Goal: Task Accomplishment & Management: Manage account settings

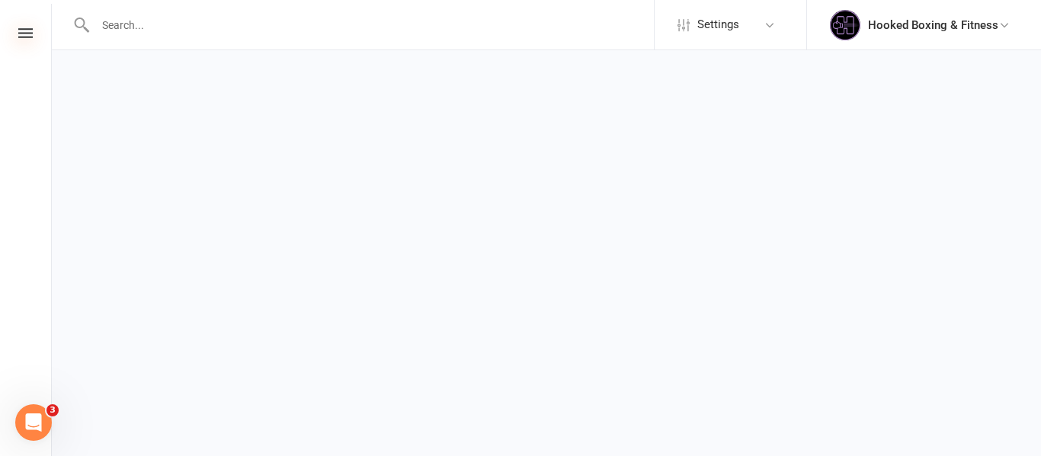
click at [24, 35] on icon at bounding box center [25, 33] width 14 height 10
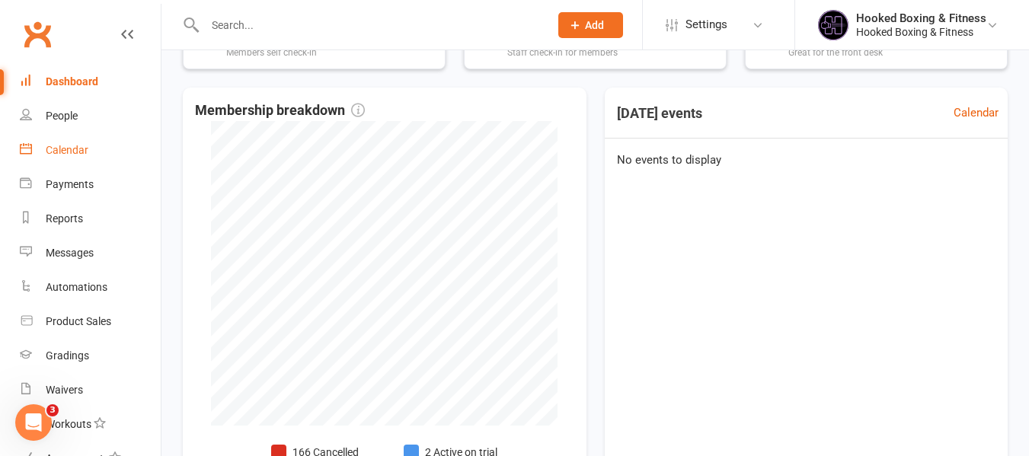
click at [59, 147] on div "Calendar" at bounding box center [67, 150] width 43 height 12
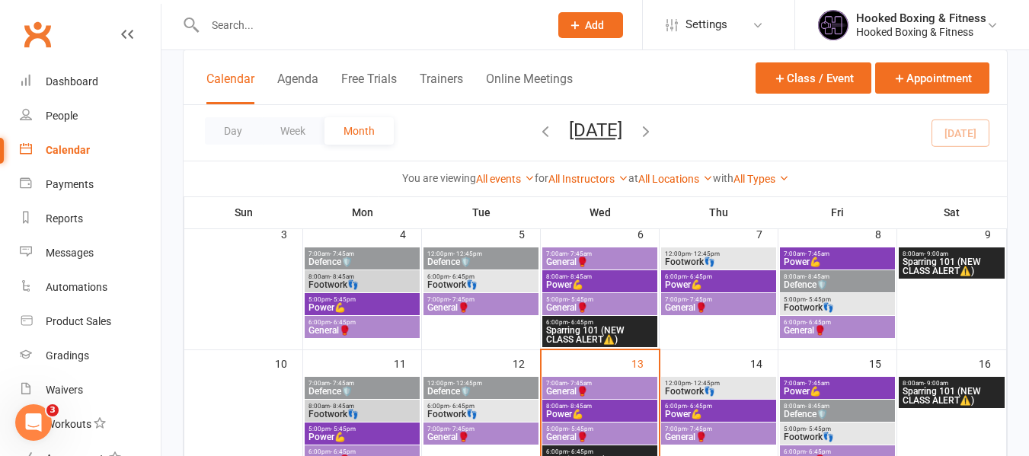
scroll to position [305, 0]
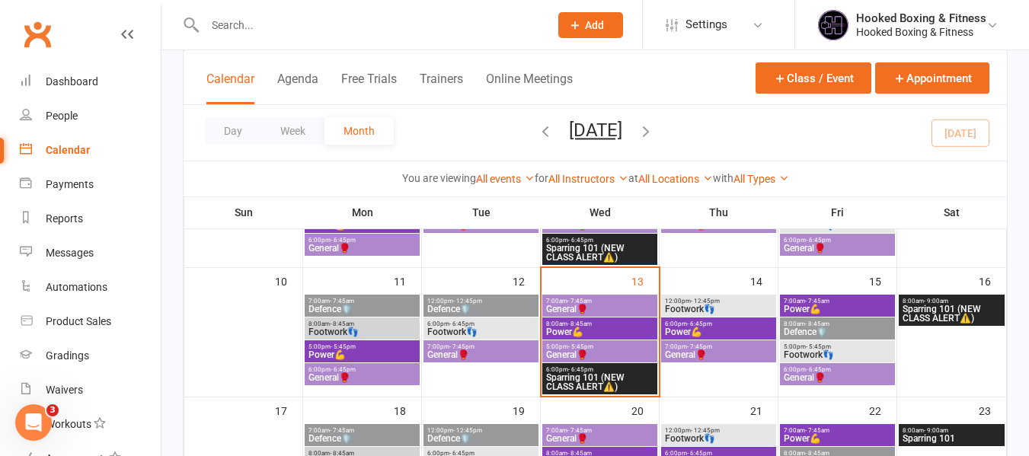
click at [588, 347] on span "- 5:45pm" at bounding box center [580, 347] width 25 height 7
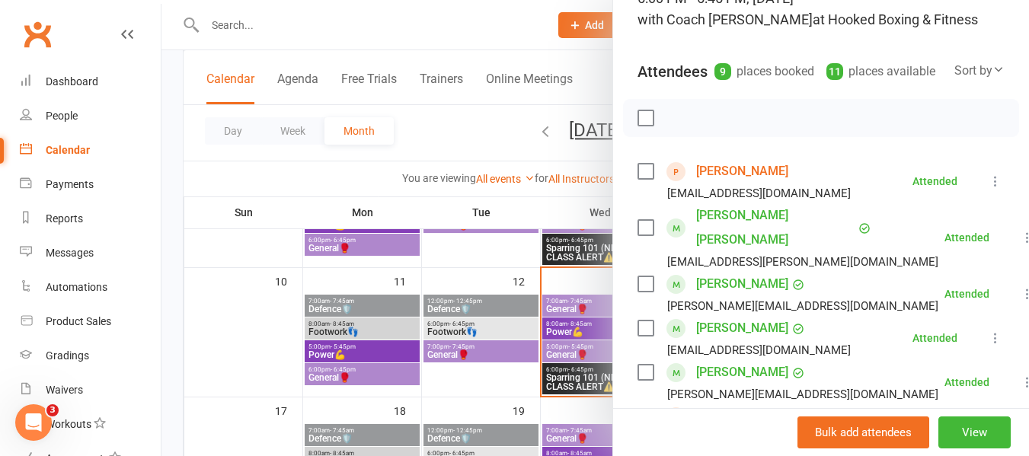
scroll to position [76, 0]
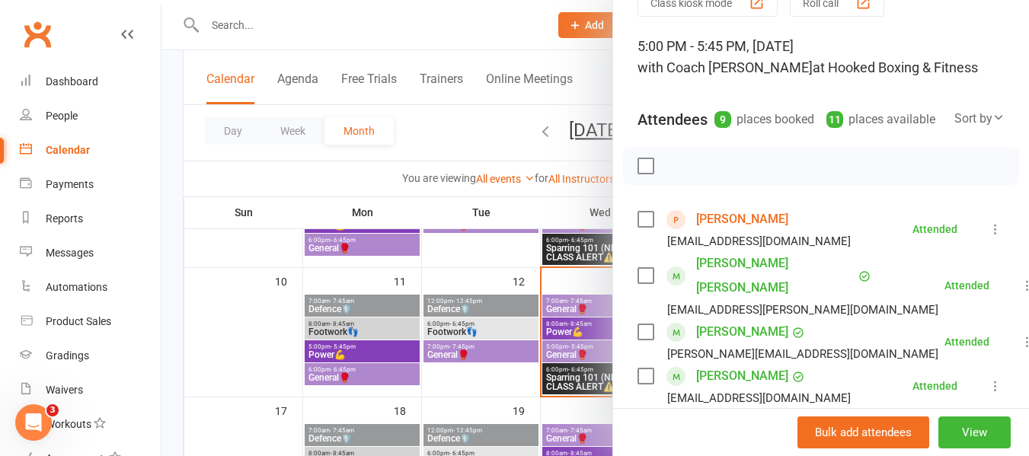
click at [273, 175] on div at bounding box center [596, 228] width 868 height 456
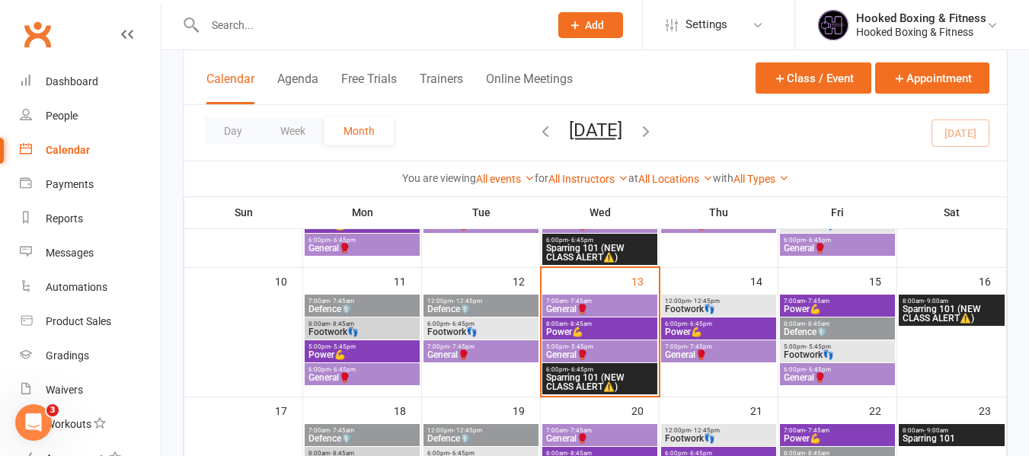
click at [284, 40] on div at bounding box center [361, 25] width 356 height 50
click at [296, 32] on input "text" at bounding box center [369, 24] width 338 height 21
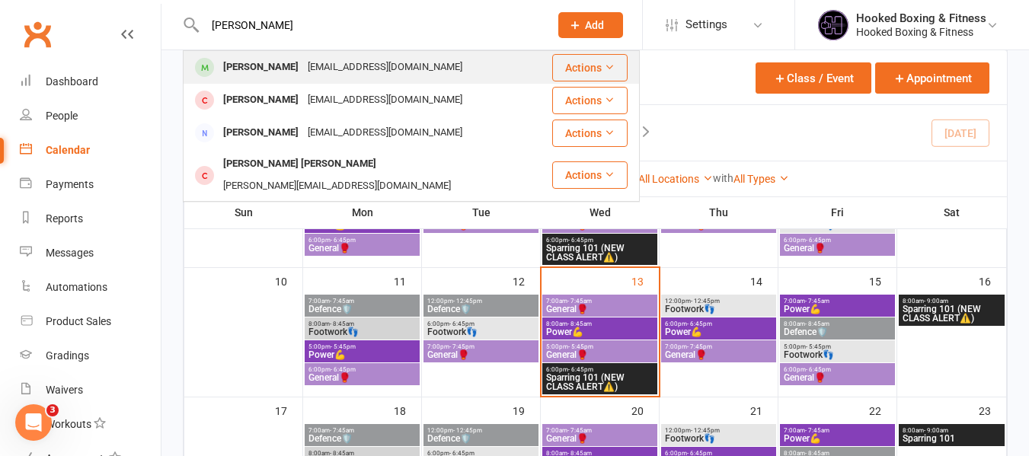
type input "ahmed"
click at [309, 56] on div "Ahmed Haji ahmed.amir77@gmail.com" at bounding box center [367, 67] width 366 height 31
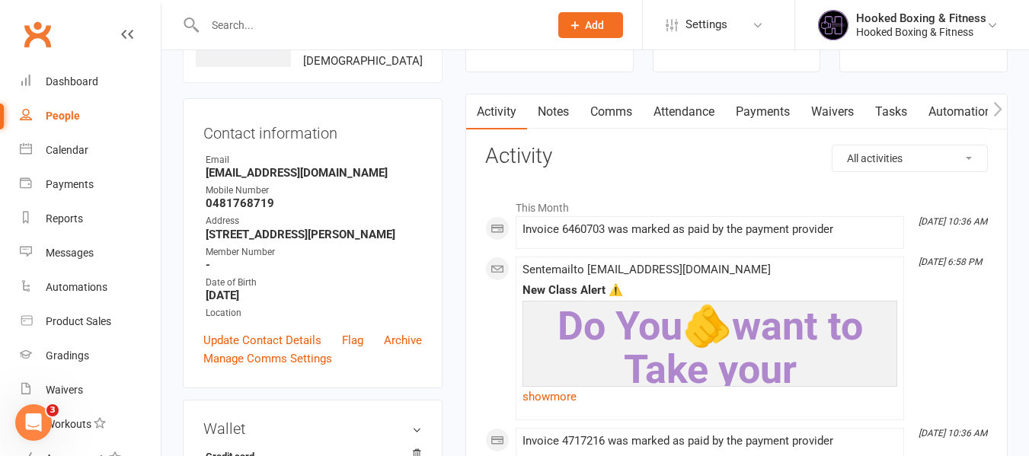
scroll to position [76, 0]
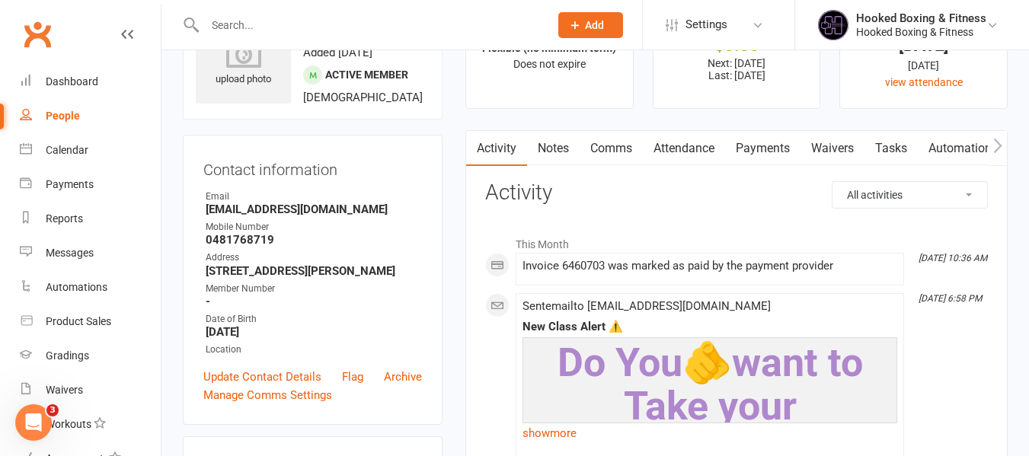
click at [690, 136] on link "Attendance" at bounding box center [684, 148] width 82 height 35
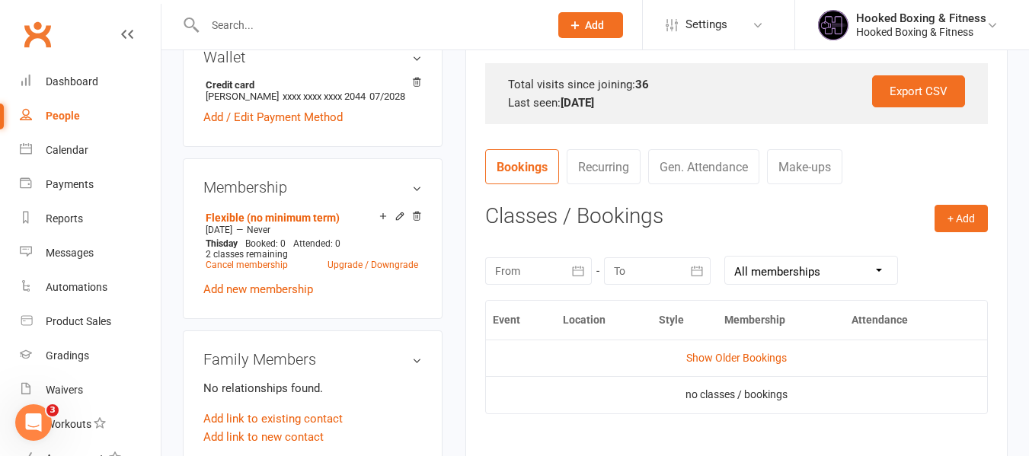
scroll to position [609, 0]
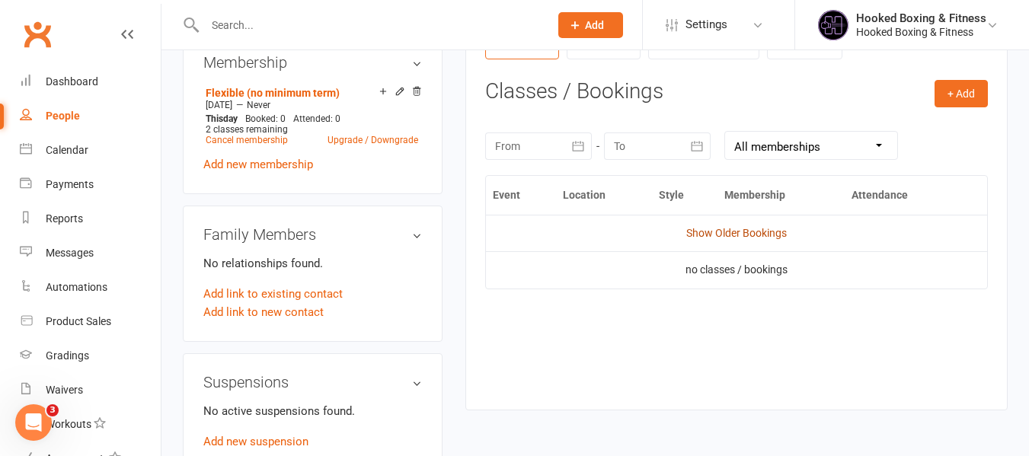
click at [733, 236] on link "Show Older Bookings" at bounding box center [736, 233] width 101 height 12
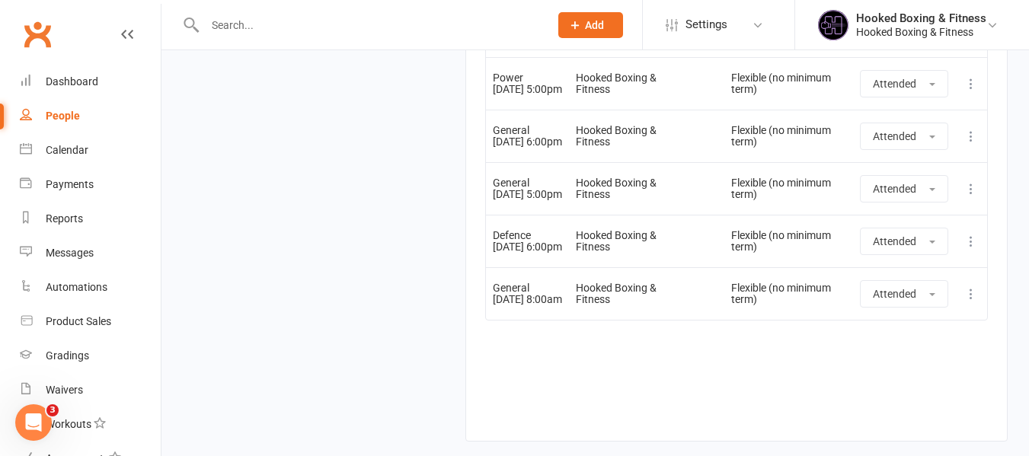
scroll to position [2795, 0]
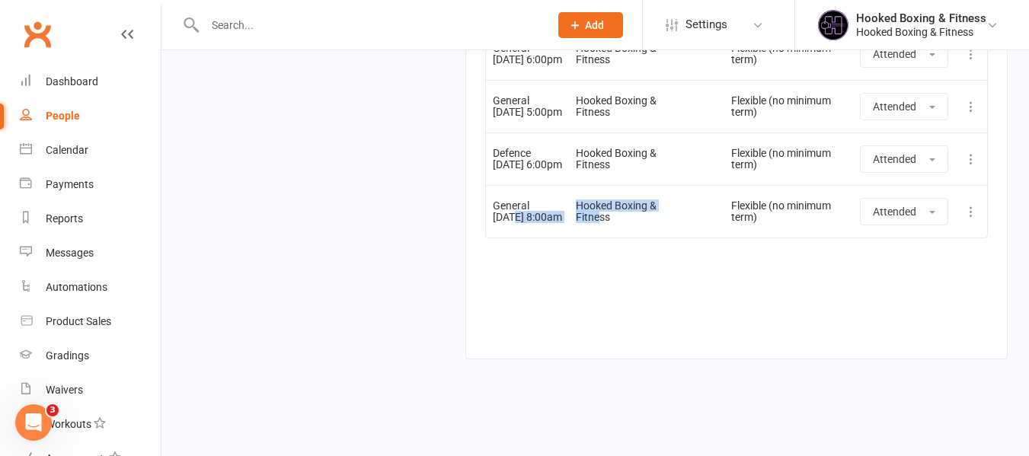
drag, startPoint x: 515, startPoint y: 210, endPoint x: 619, endPoint y: 224, distance: 104.5
click at [619, 224] on tr "General 02 Aug 2025 8:00am Hooked Boxing & Fitness Flexible (no minimum term) A…" at bounding box center [736, 211] width 501 height 53
click at [622, 234] on td "Hooked Boxing & Fitness" at bounding box center [627, 211] width 117 height 53
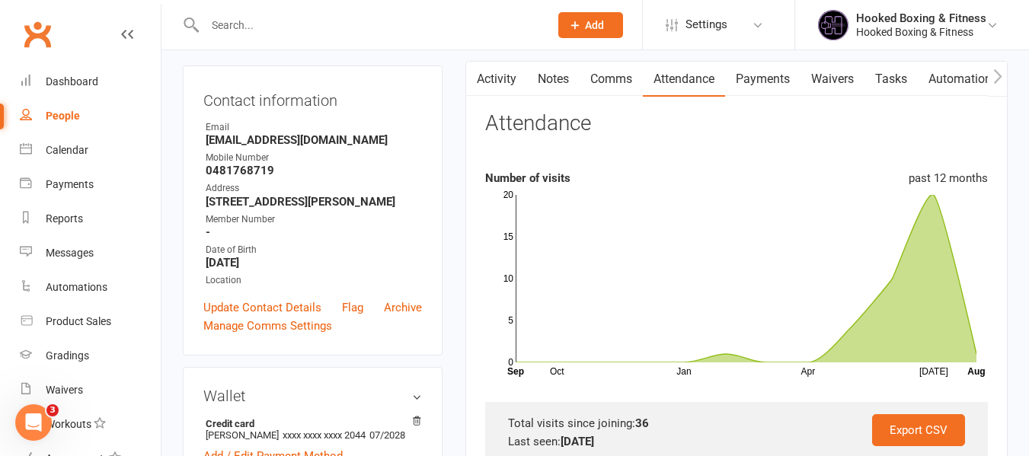
scroll to position [0, 0]
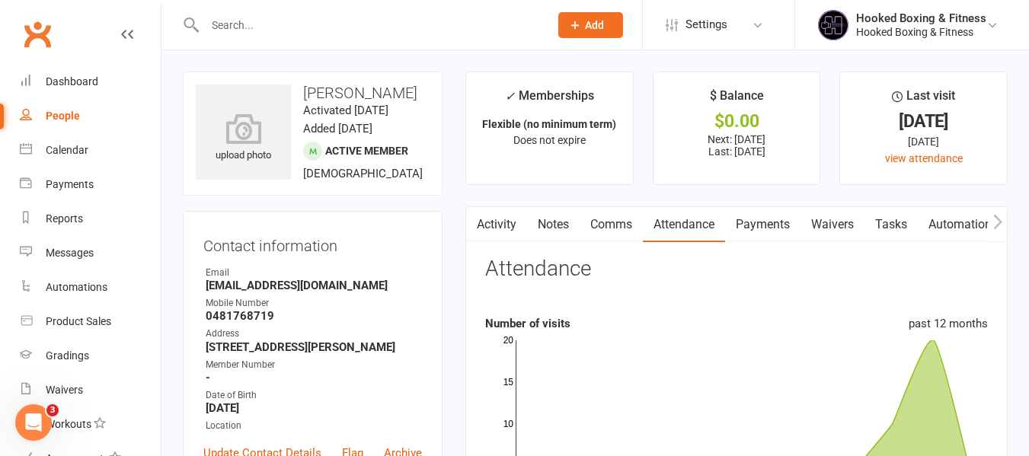
click at [501, 217] on link "Activity" at bounding box center [496, 224] width 61 height 35
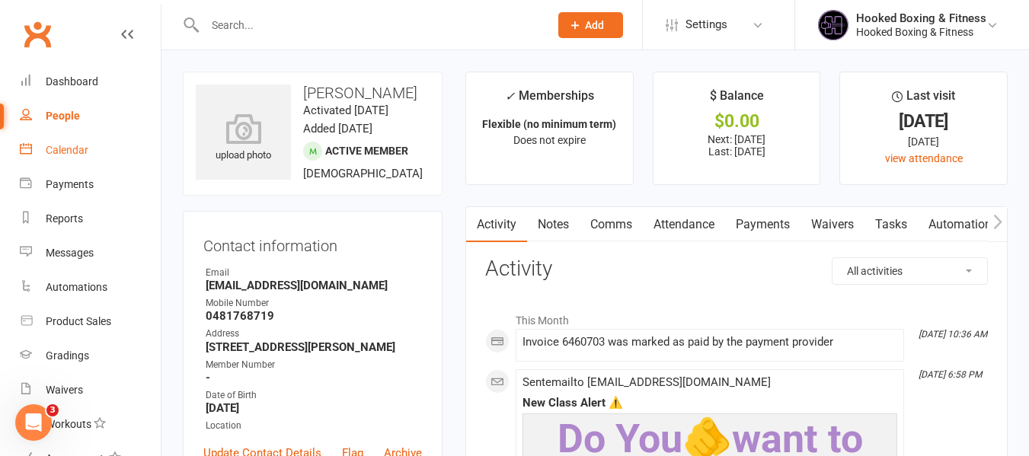
click at [61, 139] on link "Calendar" at bounding box center [90, 150] width 141 height 34
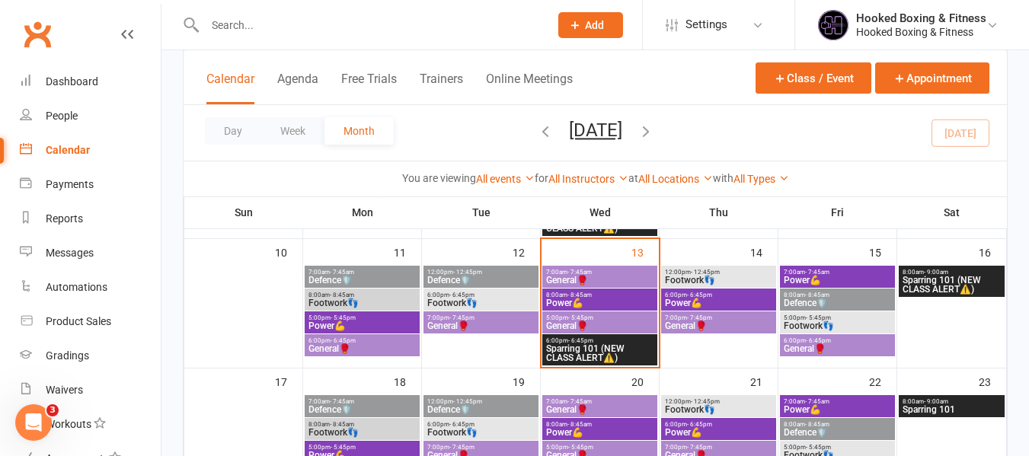
scroll to position [381, 0]
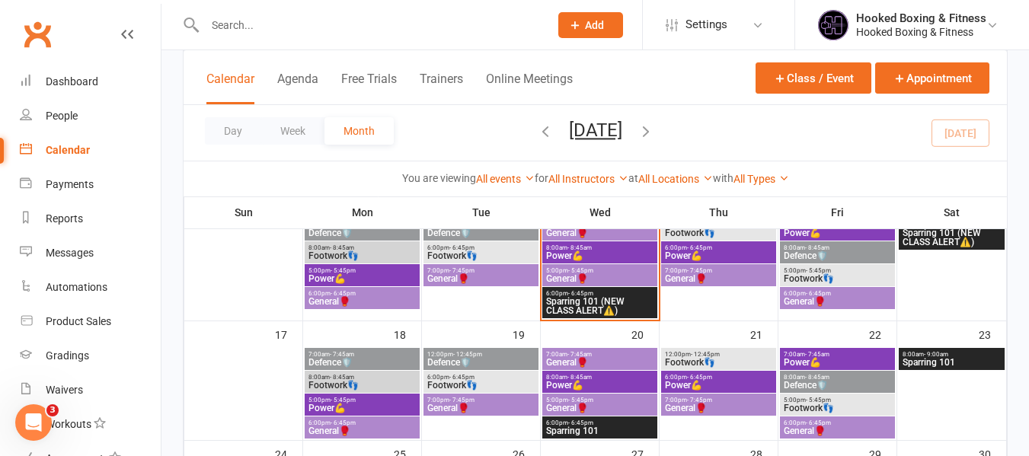
click at [622, 299] on span "Sparring 101 (NEW CLASS ALERT⚠️)" at bounding box center [599, 306] width 109 height 18
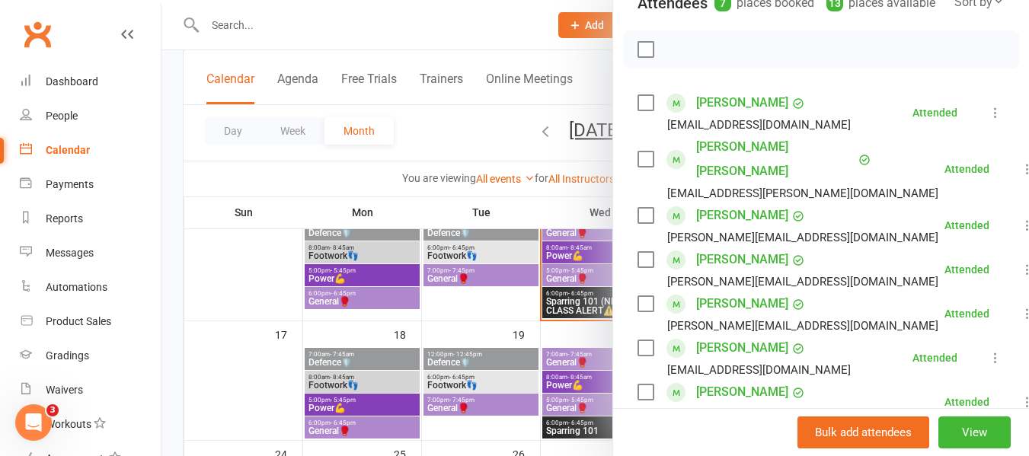
scroll to position [173, 0]
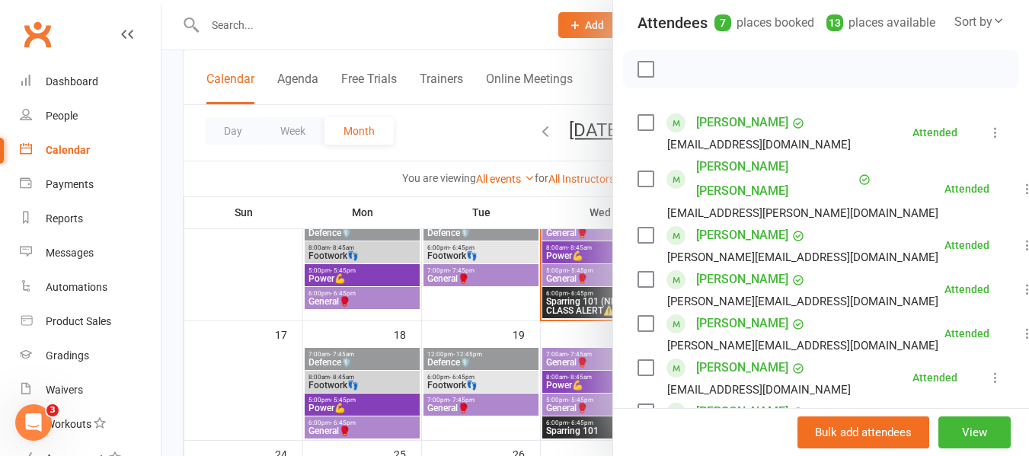
click at [544, 296] on div at bounding box center [596, 228] width 868 height 456
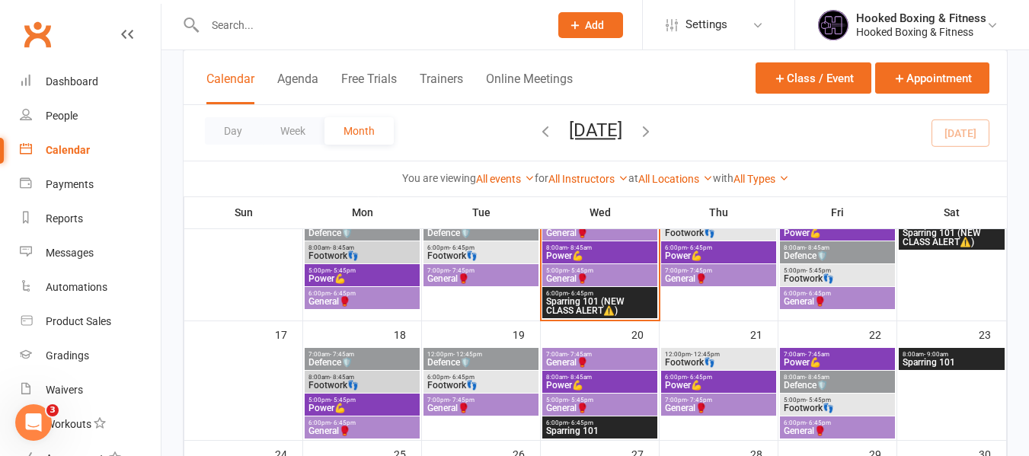
click at [594, 279] on span "General🥊" at bounding box center [599, 278] width 109 height 9
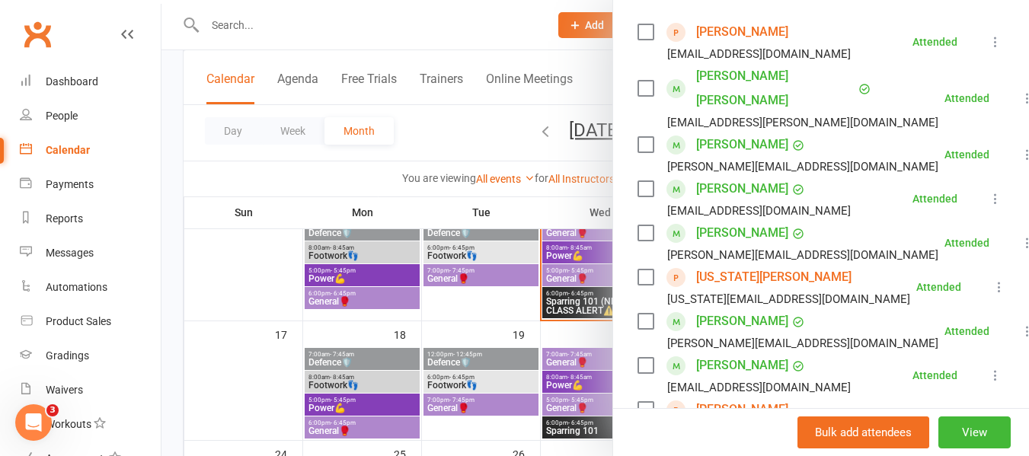
scroll to position [229, 0]
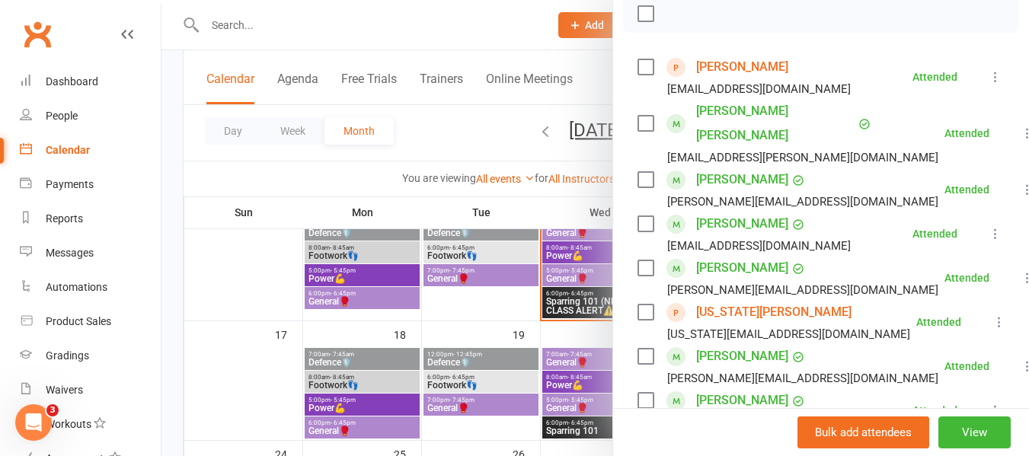
click at [737, 306] on link "Georgia Kapp" at bounding box center [773, 312] width 155 height 24
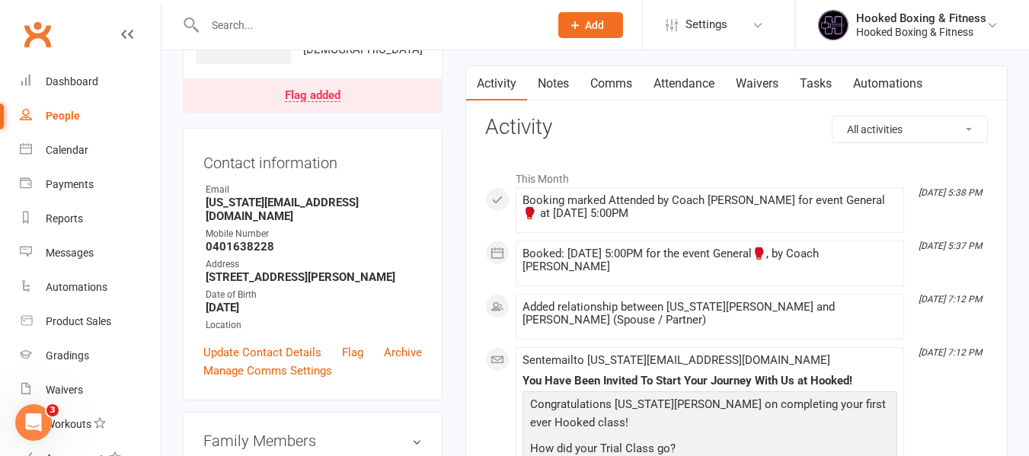
scroll to position [305, 0]
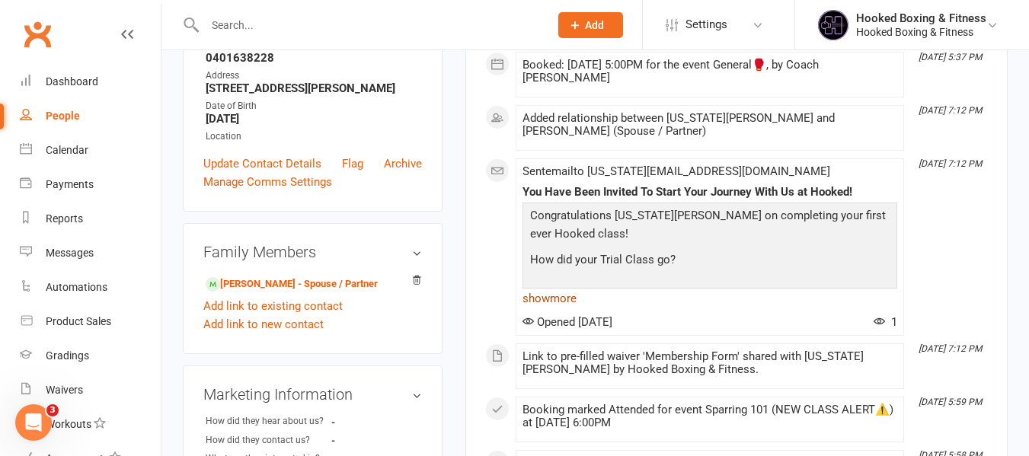
click at [568, 288] on link "show more" at bounding box center [710, 298] width 375 height 21
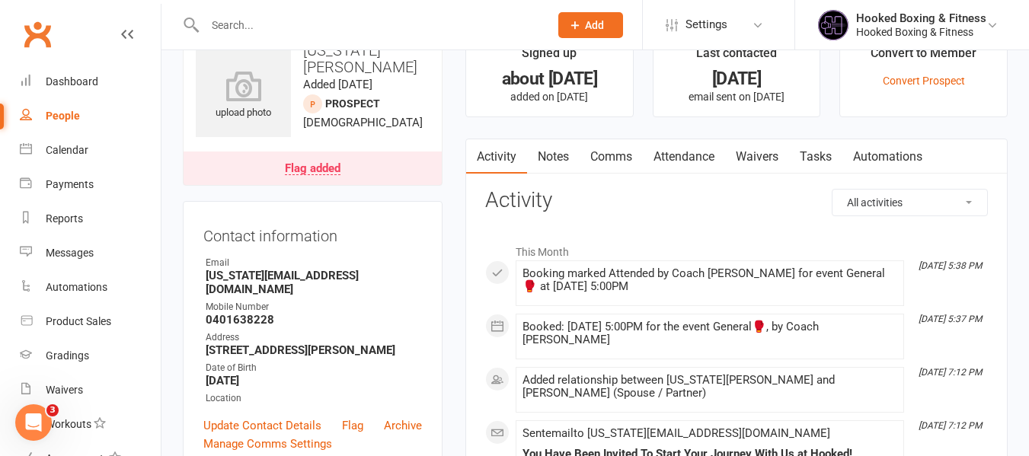
scroll to position [0, 0]
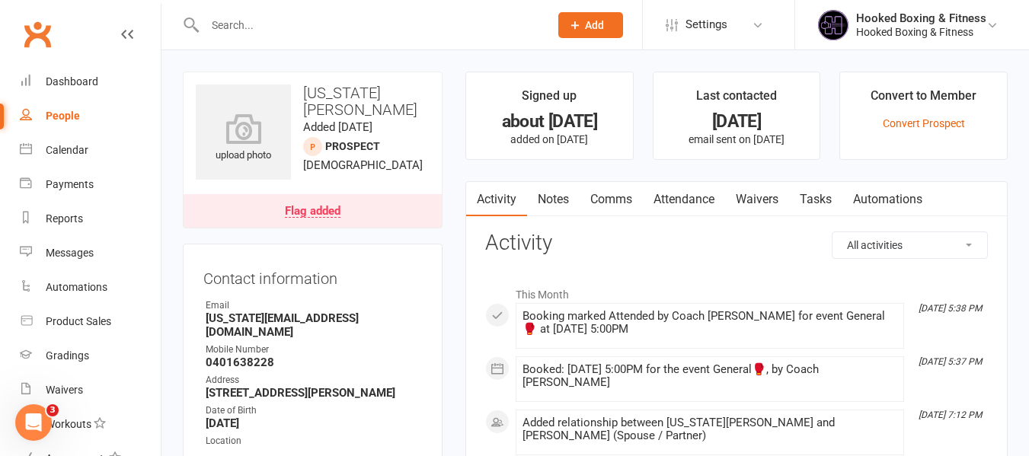
click at [876, 190] on link "Automations" at bounding box center [888, 199] width 91 height 35
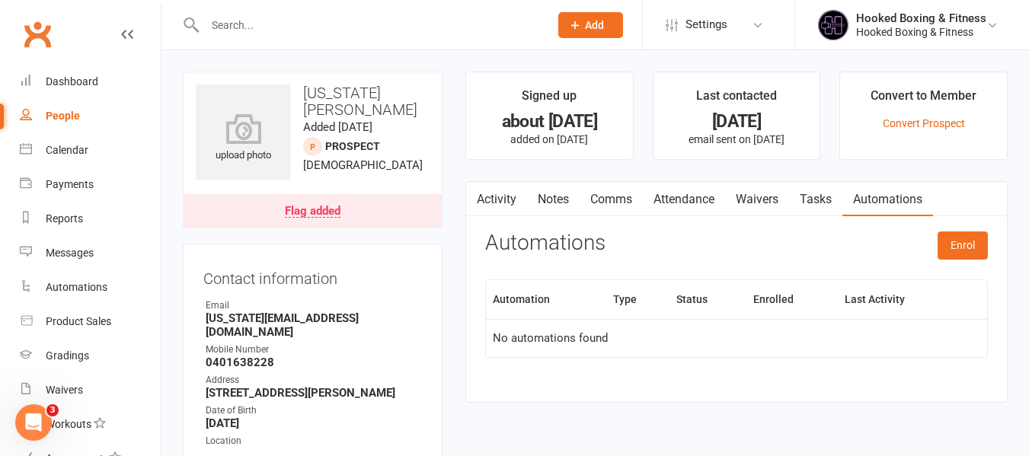
click at [503, 194] on link "Activity" at bounding box center [496, 199] width 61 height 35
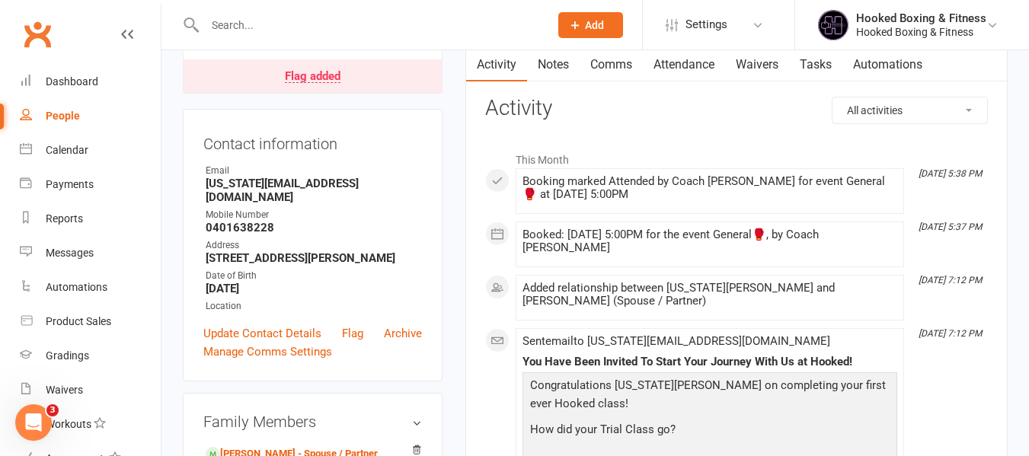
scroll to position [152, 0]
